Goal: Information Seeking & Learning: Learn about a topic

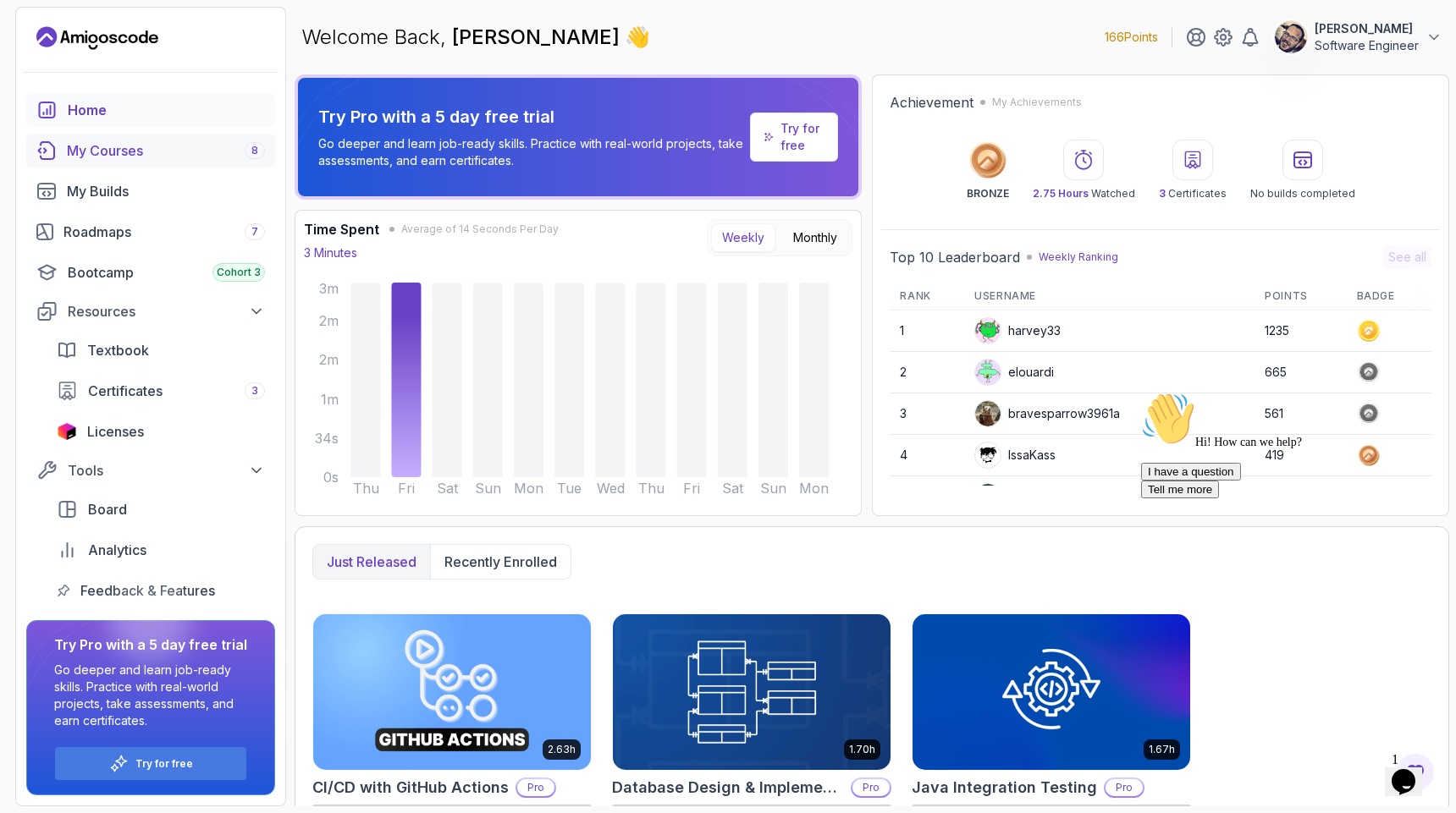
click at [115, 146] on div "My Courses 8" at bounding box center [166, 151] width 198 height 21
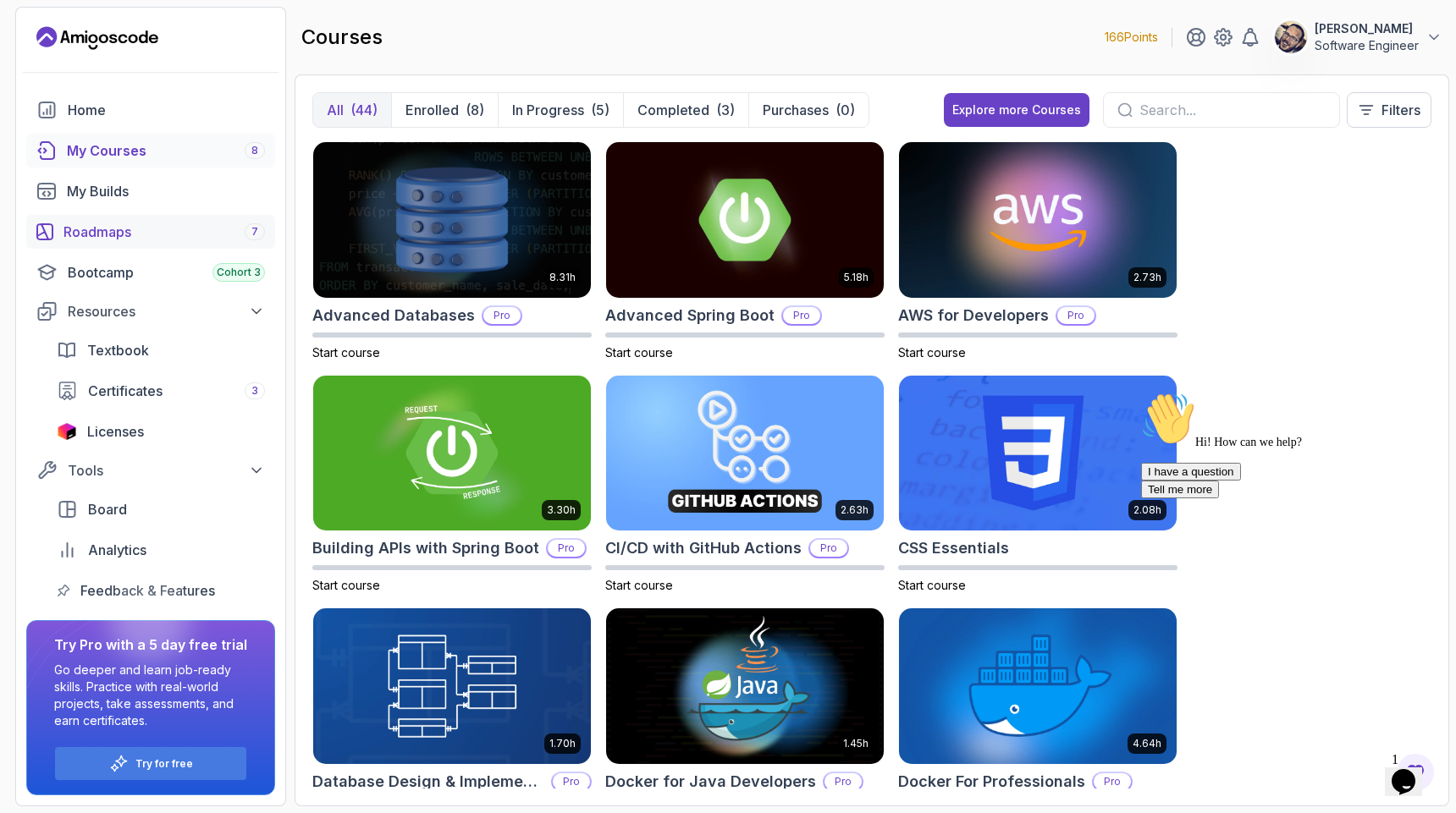
click at [114, 230] on div "Roadmaps 7" at bounding box center [164, 232] width 202 height 21
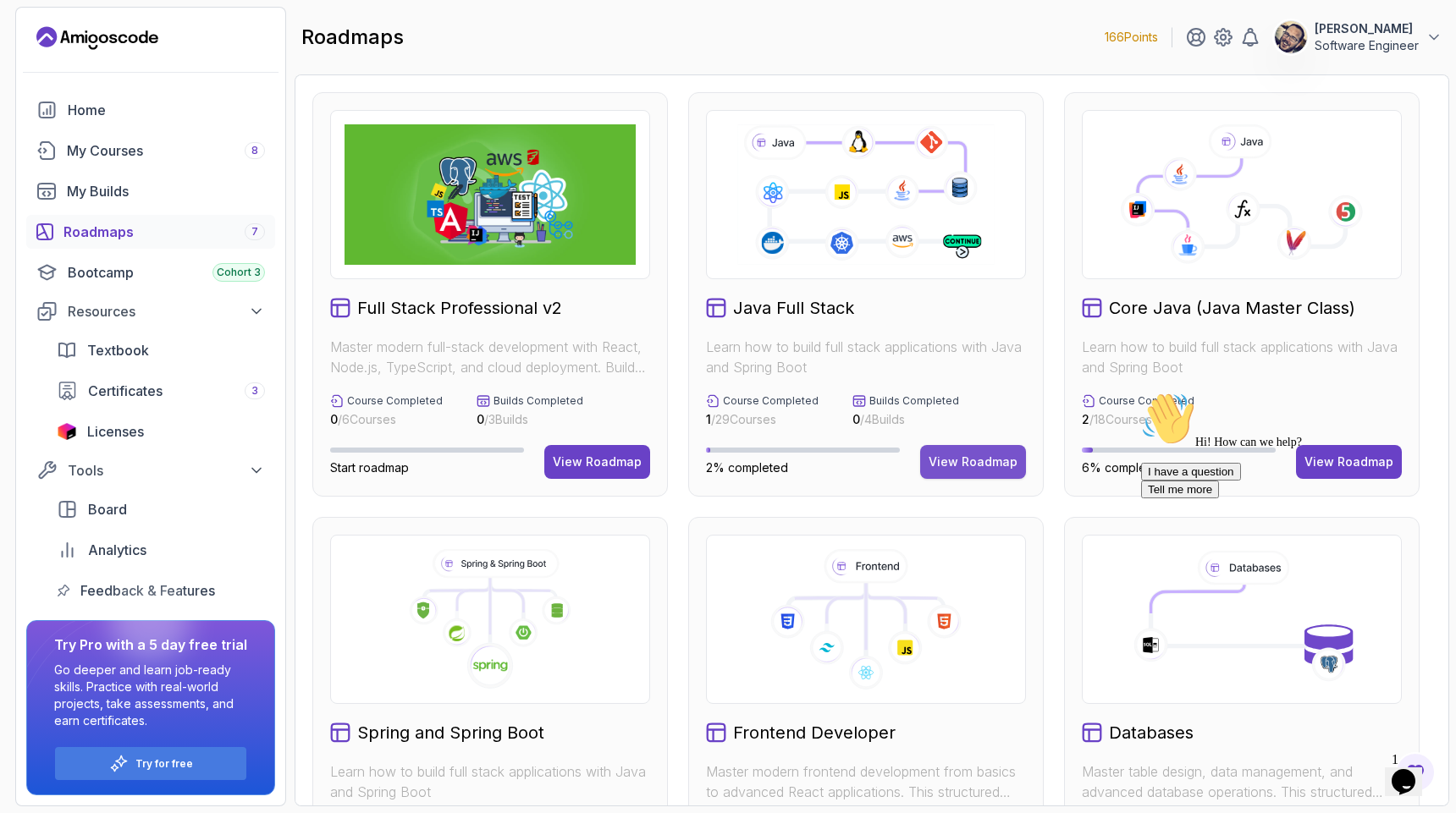
click at [986, 467] on div "View Roadmap" at bounding box center [973, 462] width 89 height 17
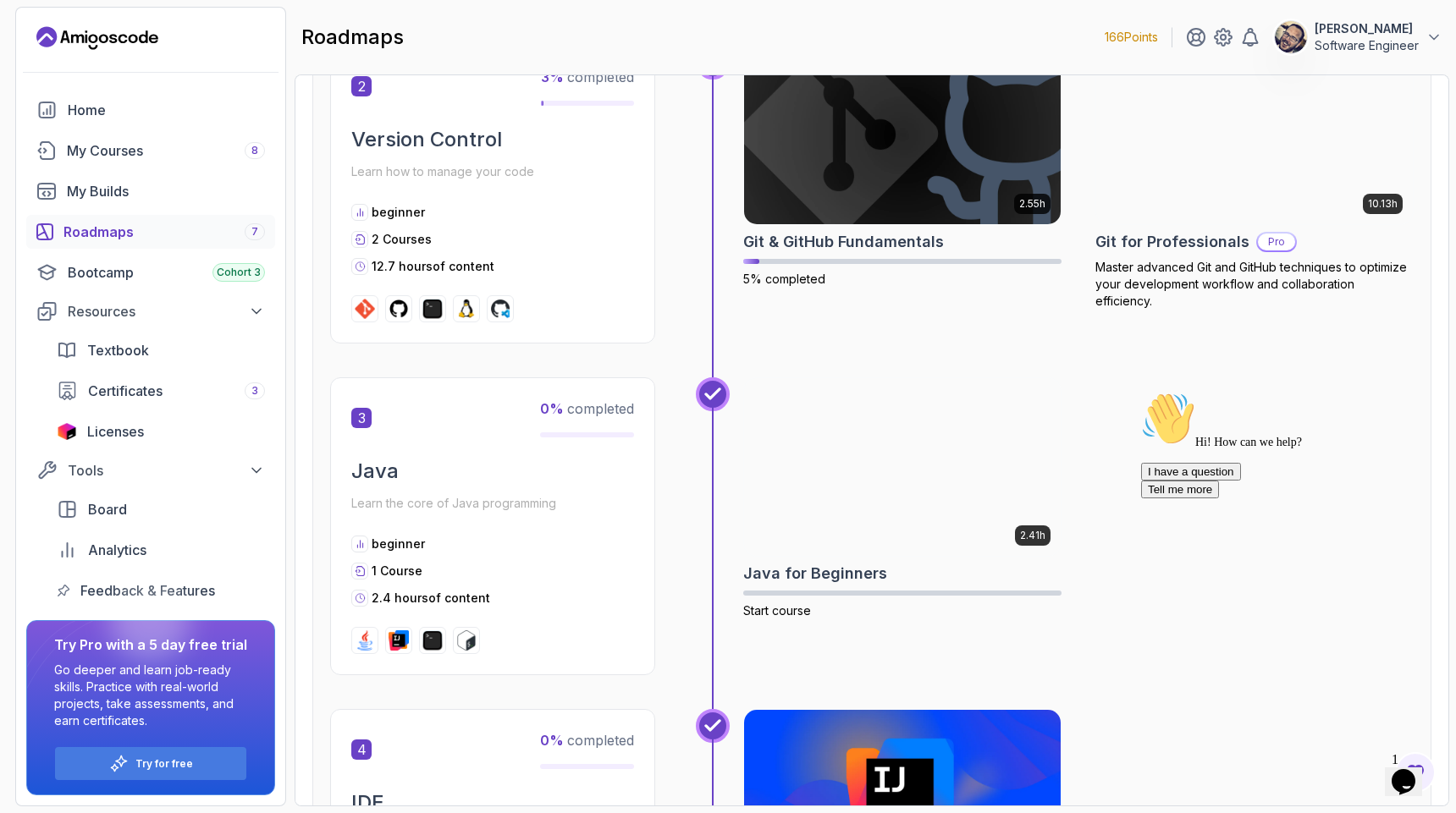
scroll to position [672, 0]
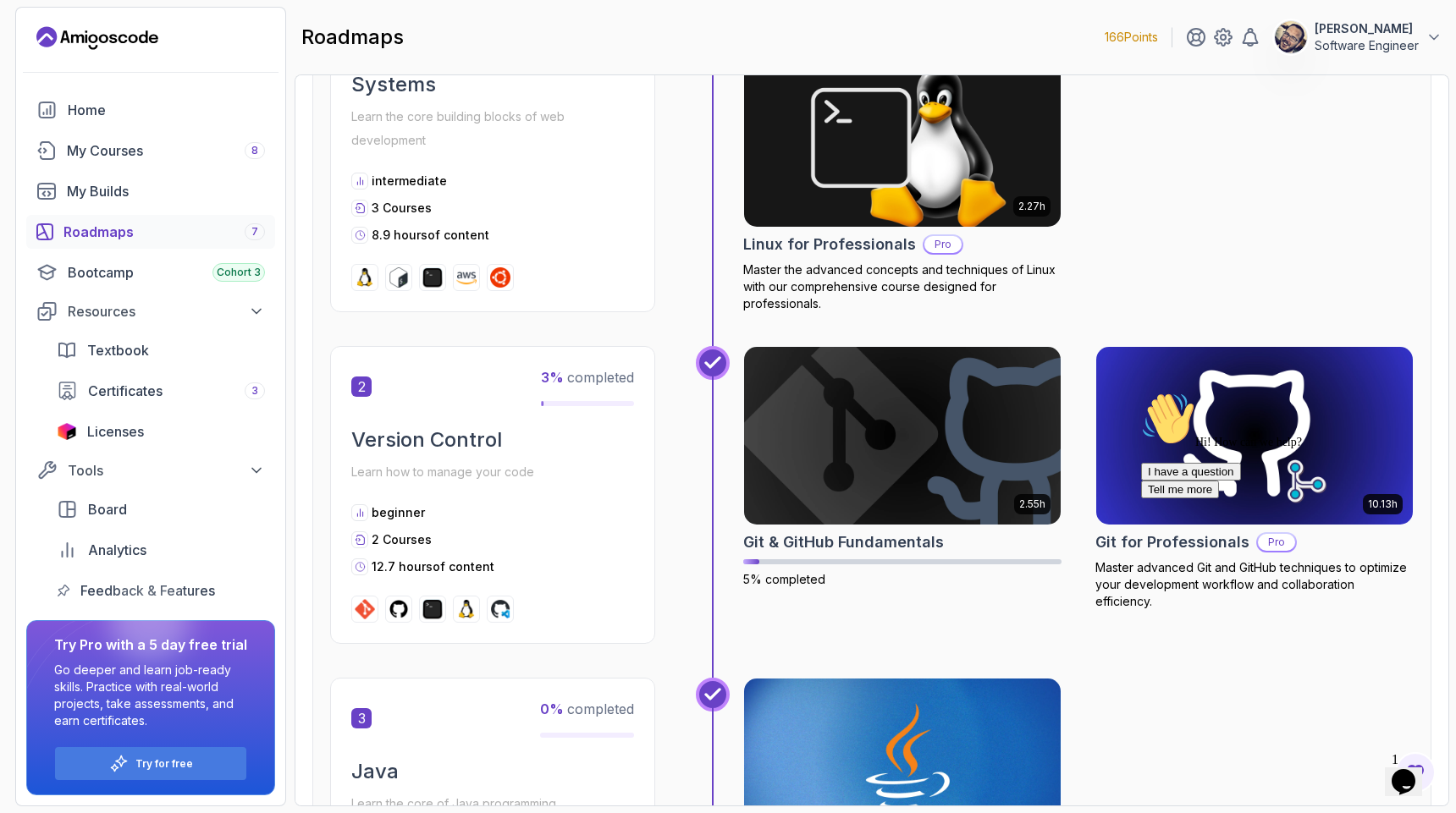
click at [1140, 392] on icon "Chat attention grabber" at bounding box center [1140, 392] width 0 height 0
click at [1357, 769] on icon "Close" at bounding box center [1357, 775] width 0 height 14
